Goal: Information Seeking & Learning: Understand process/instructions

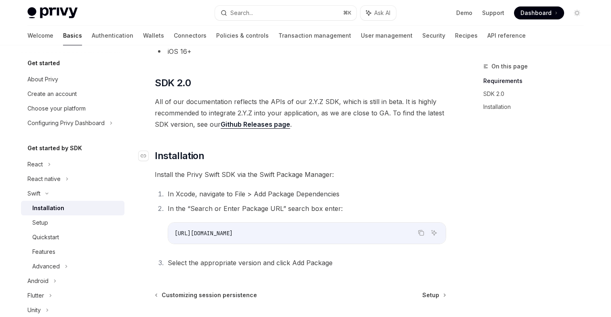
scroll to position [83, 0]
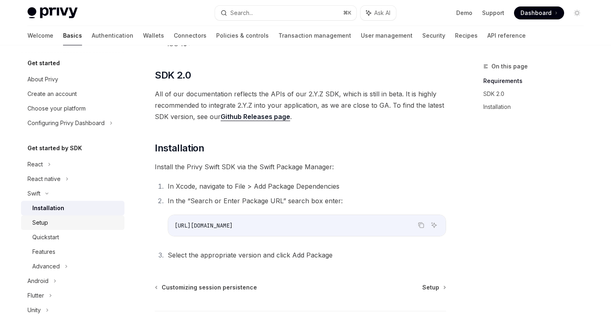
click at [82, 219] on div "Setup" at bounding box center [75, 222] width 87 height 10
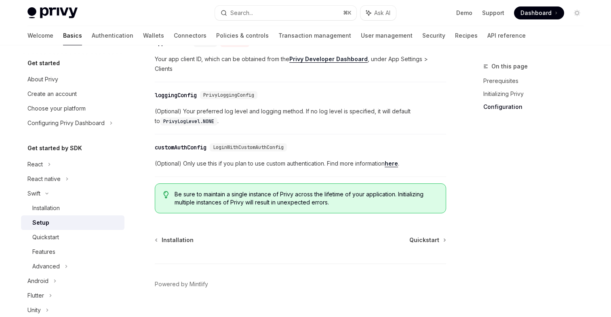
scroll to position [477, 0]
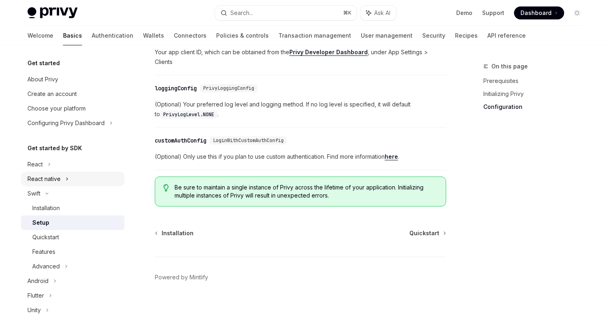
click at [64, 177] on div "React native" at bounding box center [72, 178] width 103 height 15
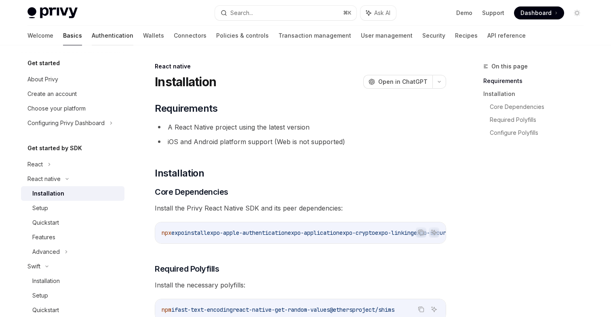
click at [92, 32] on link "Authentication" at bounding box center [113, 35] width 42 height 19
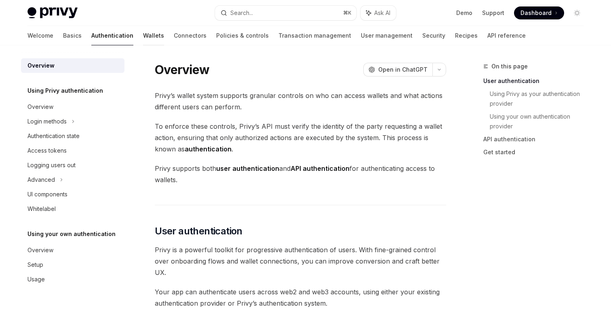
click at [143, 37] on link "Wallets" at bounding box center [153, 35] width 21 height 19
type textarea "*"
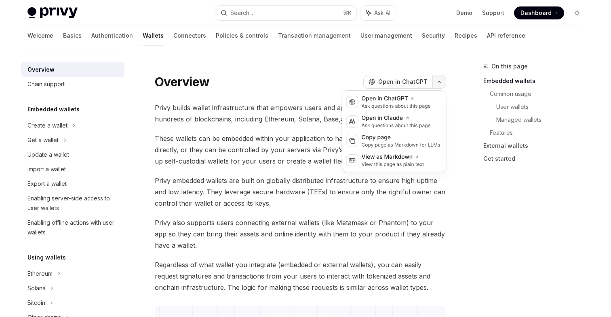
click at [441, 83] on button "button" at bounding box center [440, 82] width 14 height 14
click at [441, 80] on icon "button" at bounding box center [440, 81] width 10 height 3
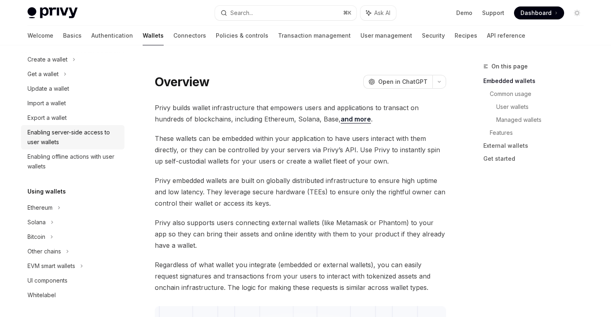
scroll to position [67, 0]
click at [545, 14] on span "Dashboard" at bounding box center [536, 13] width 31 height 8
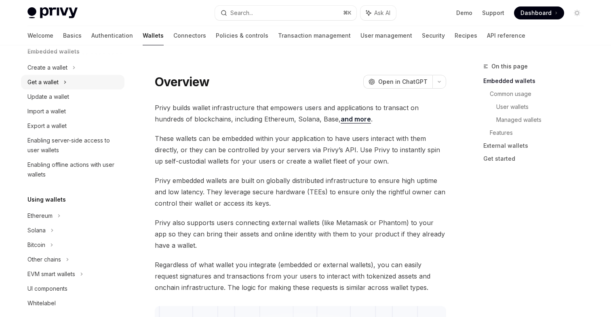
scroll to position [55, 0]
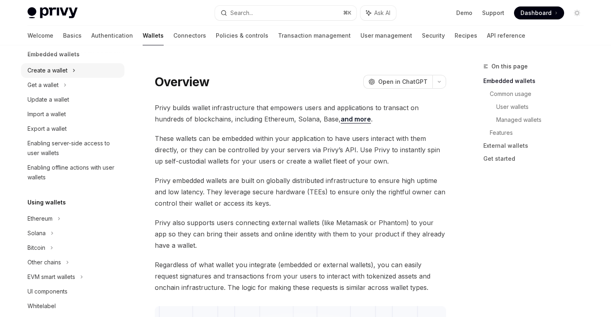
click at [49, 70] on div "Create a wallet" at bounding box center [47, 70] width 40 height 10
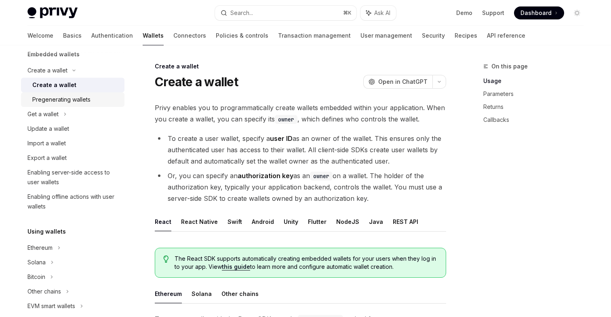
click at [85, 101] on div "Pregenerating wallets" at bounding box center [61, 100] width 58 height 10
type textarea "*"
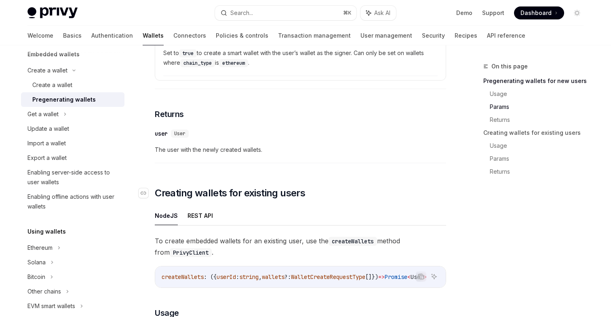
scroll to position [793, 0]
click at [497, 91] on link "Usage" at bounding box center [540, 93] width 100 height 13
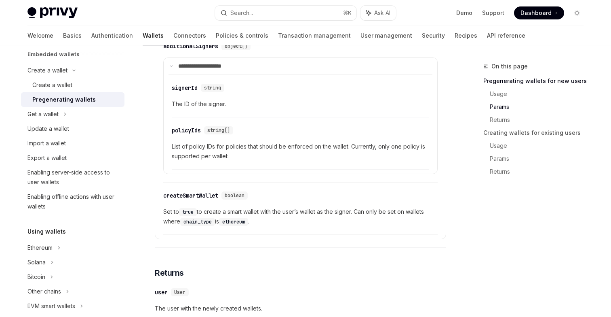
scroll to position [638, 0]
